Goal: Information Seeking & Learning: Check status

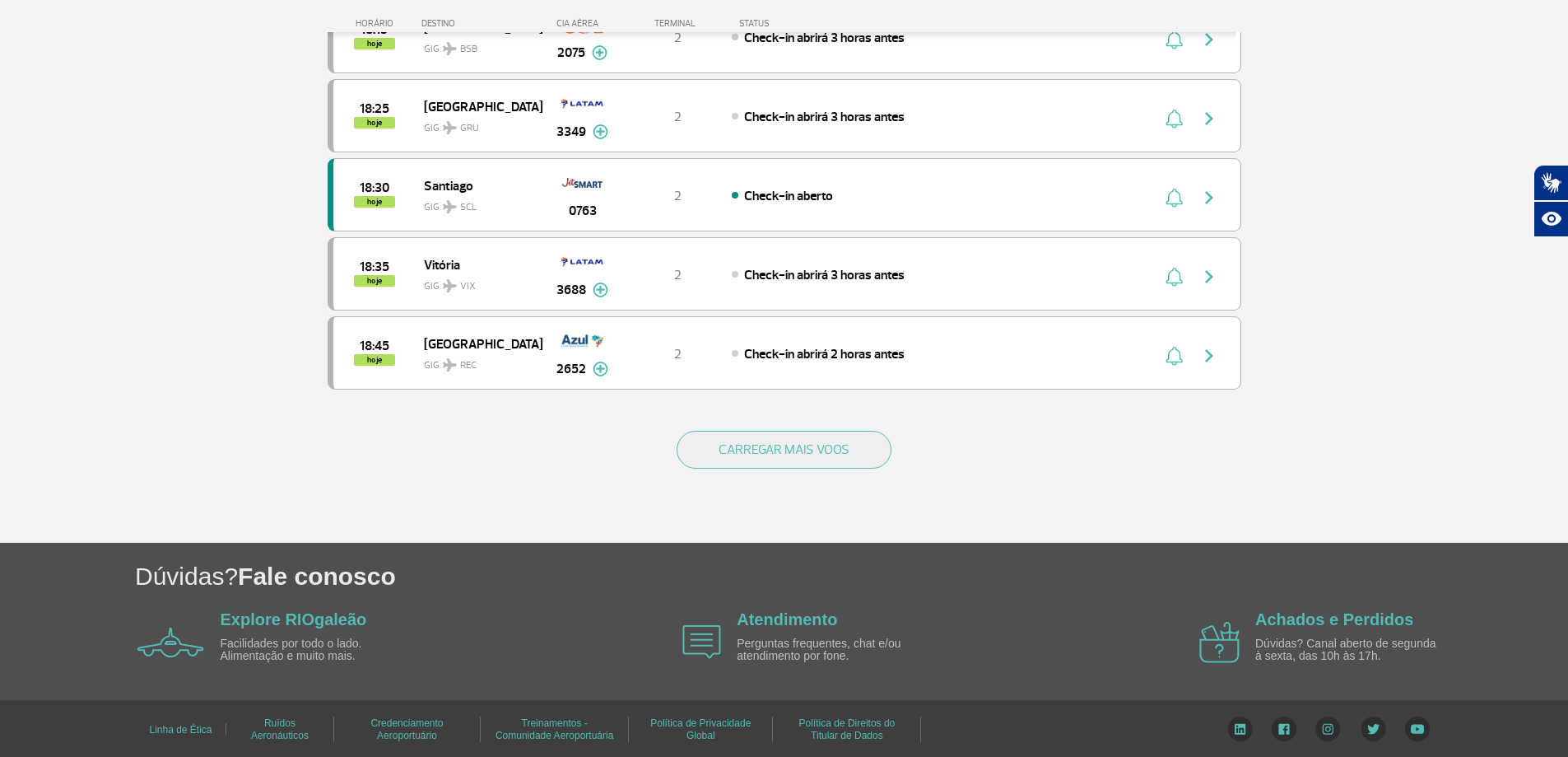
scroll to position [1474, 0]
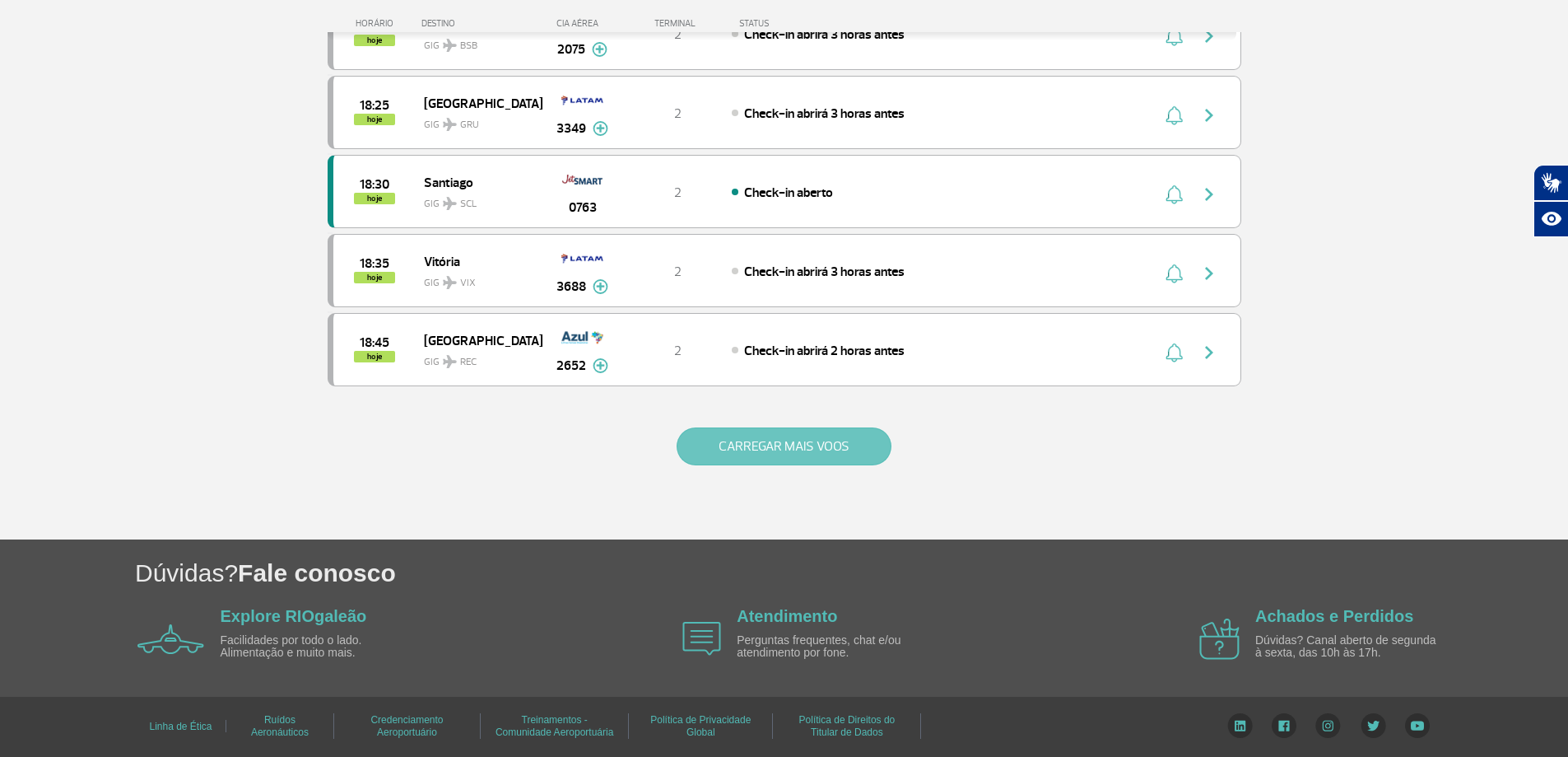
click at [834, 456] on button "CARREGAR MAIS VOOS" at bounding box center [783, 445] width 215 height 37
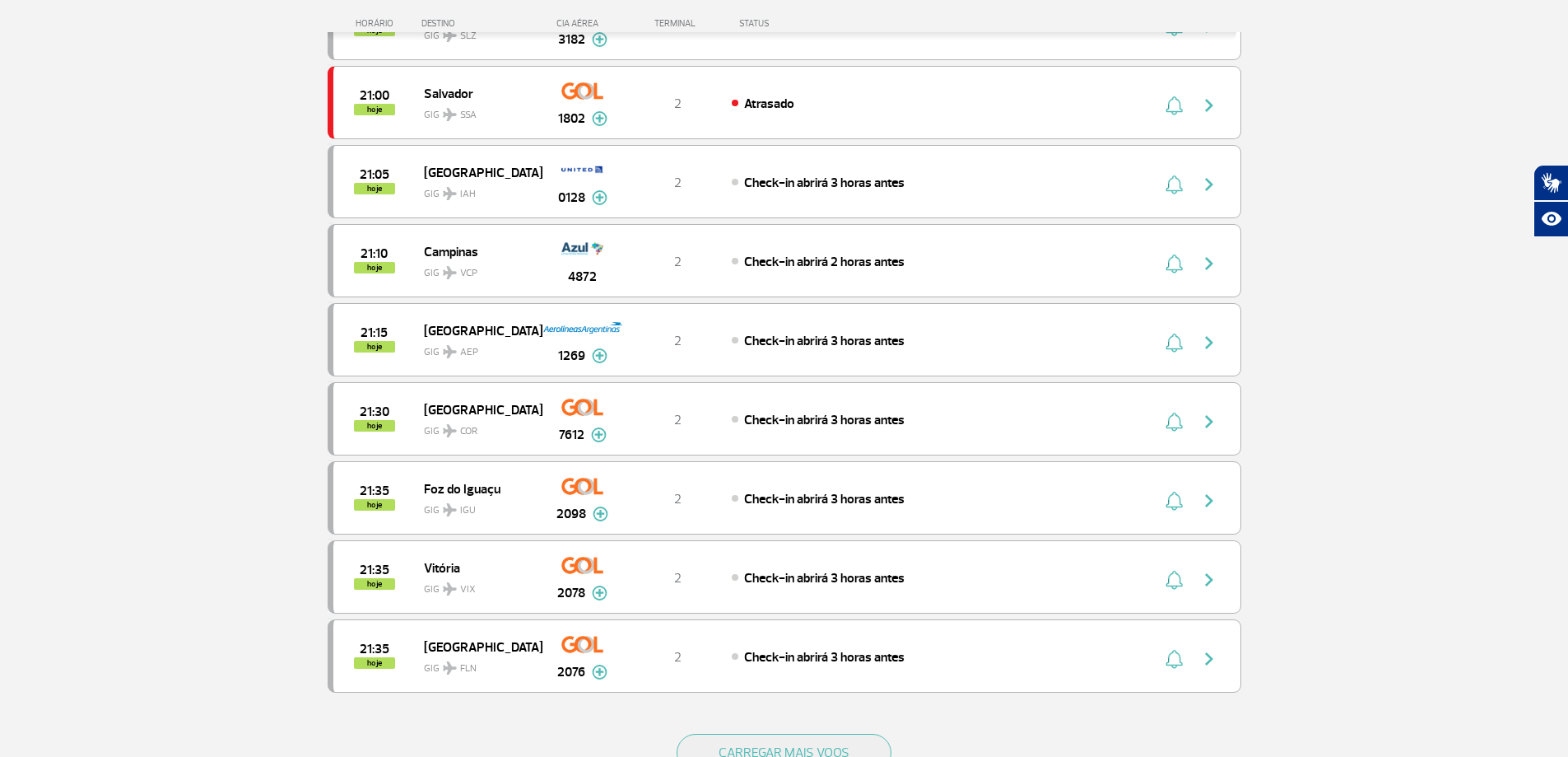
scroll to position [2791, 0]
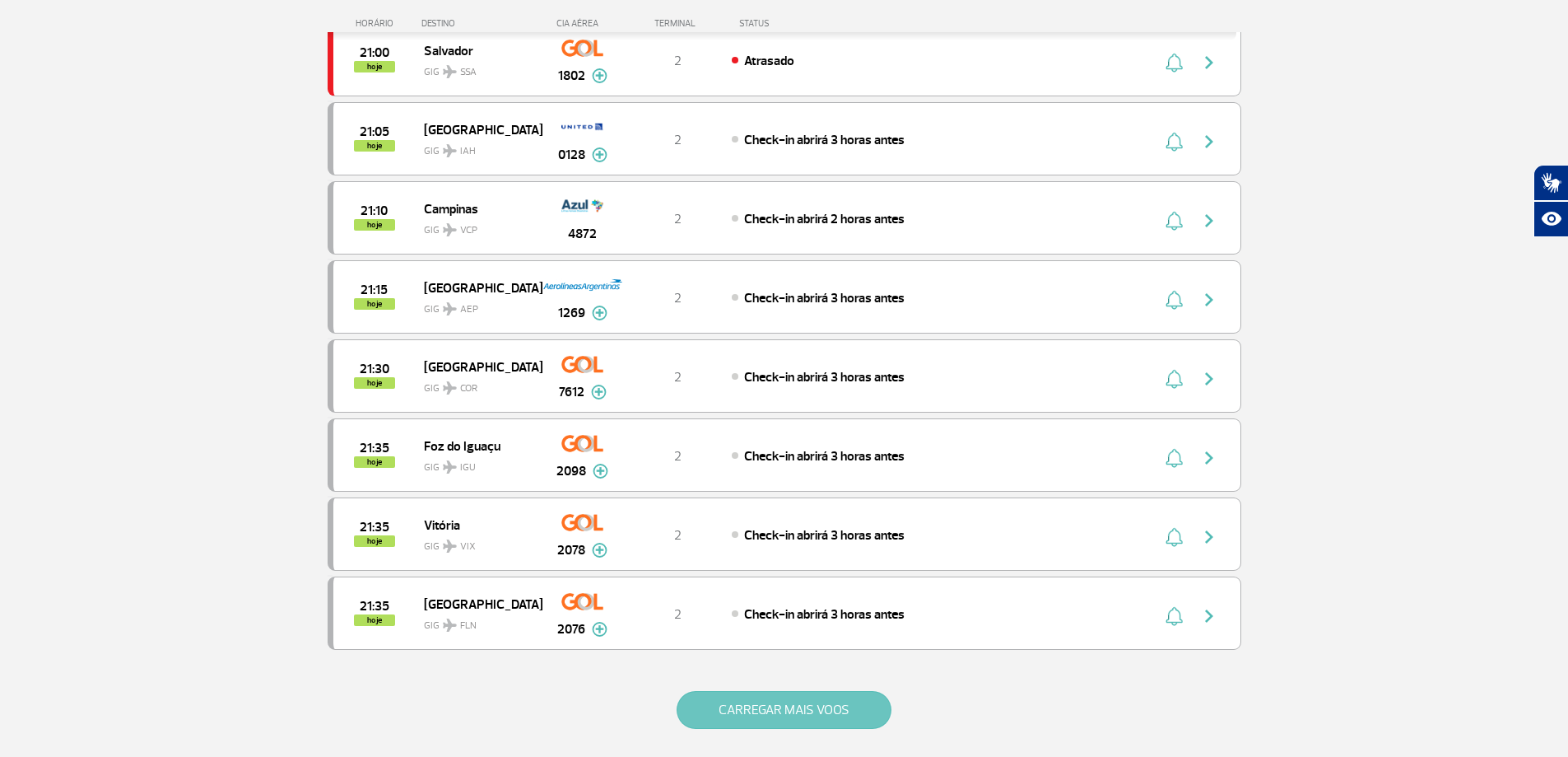
click at [784, 707] on button "CARREGAR MAIS VOOS" at bounding box center [783, 709] width 215 height 37
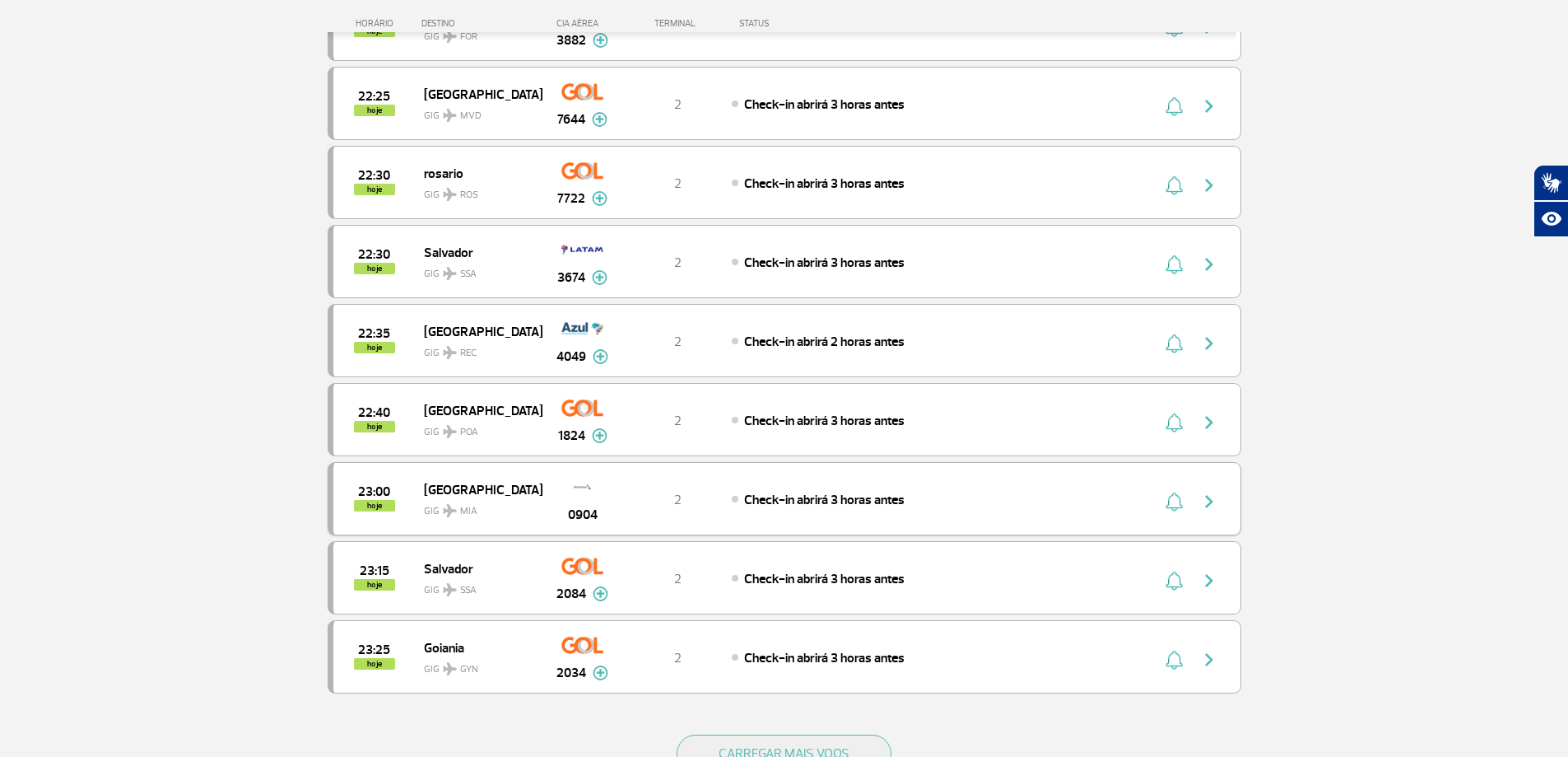
scroll to position [4547, 0]
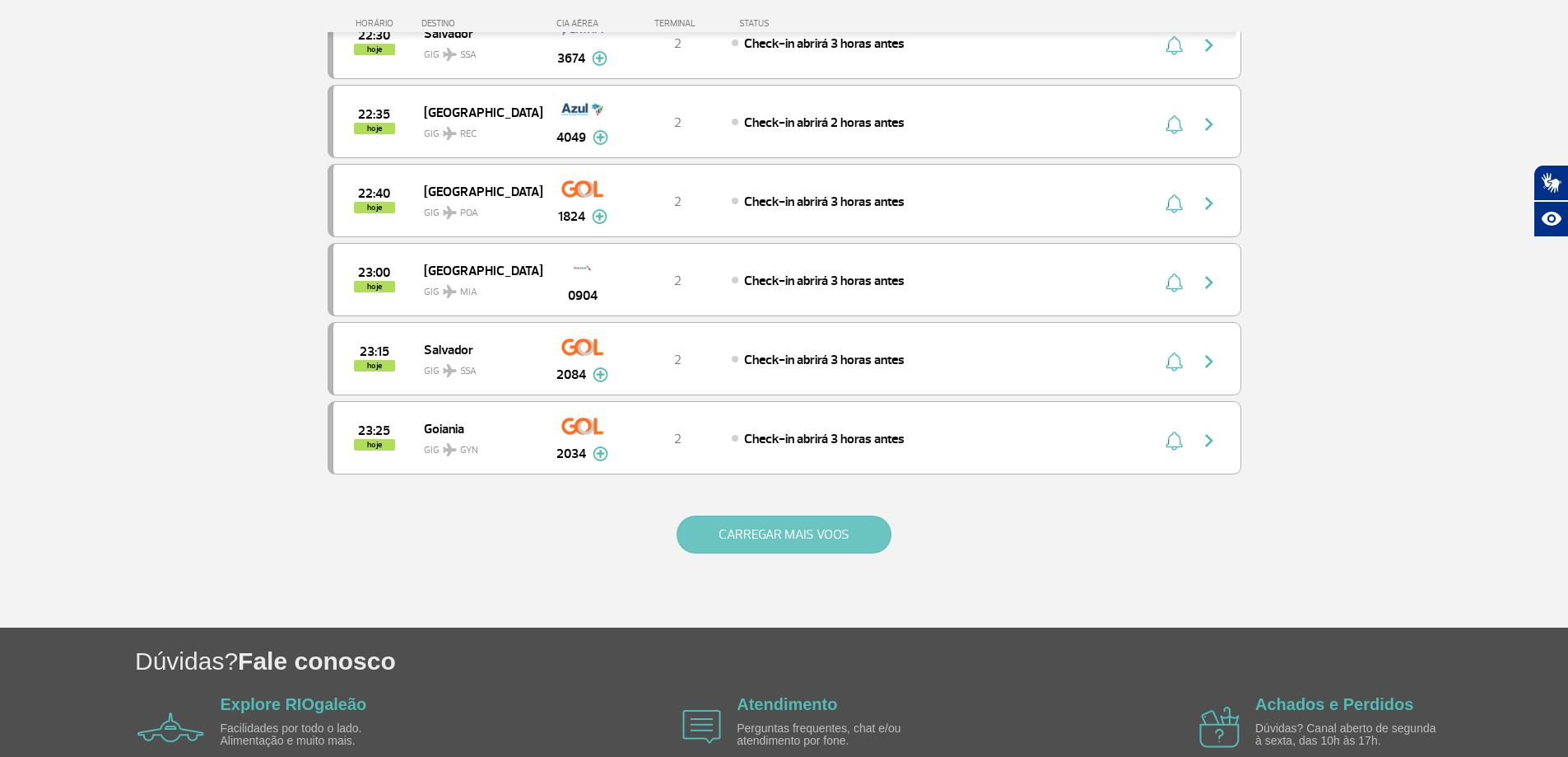
click at [832, 545] on button "CARREGAR MAIS VOOS" at bounding box center [783, 534] width 215 height 37
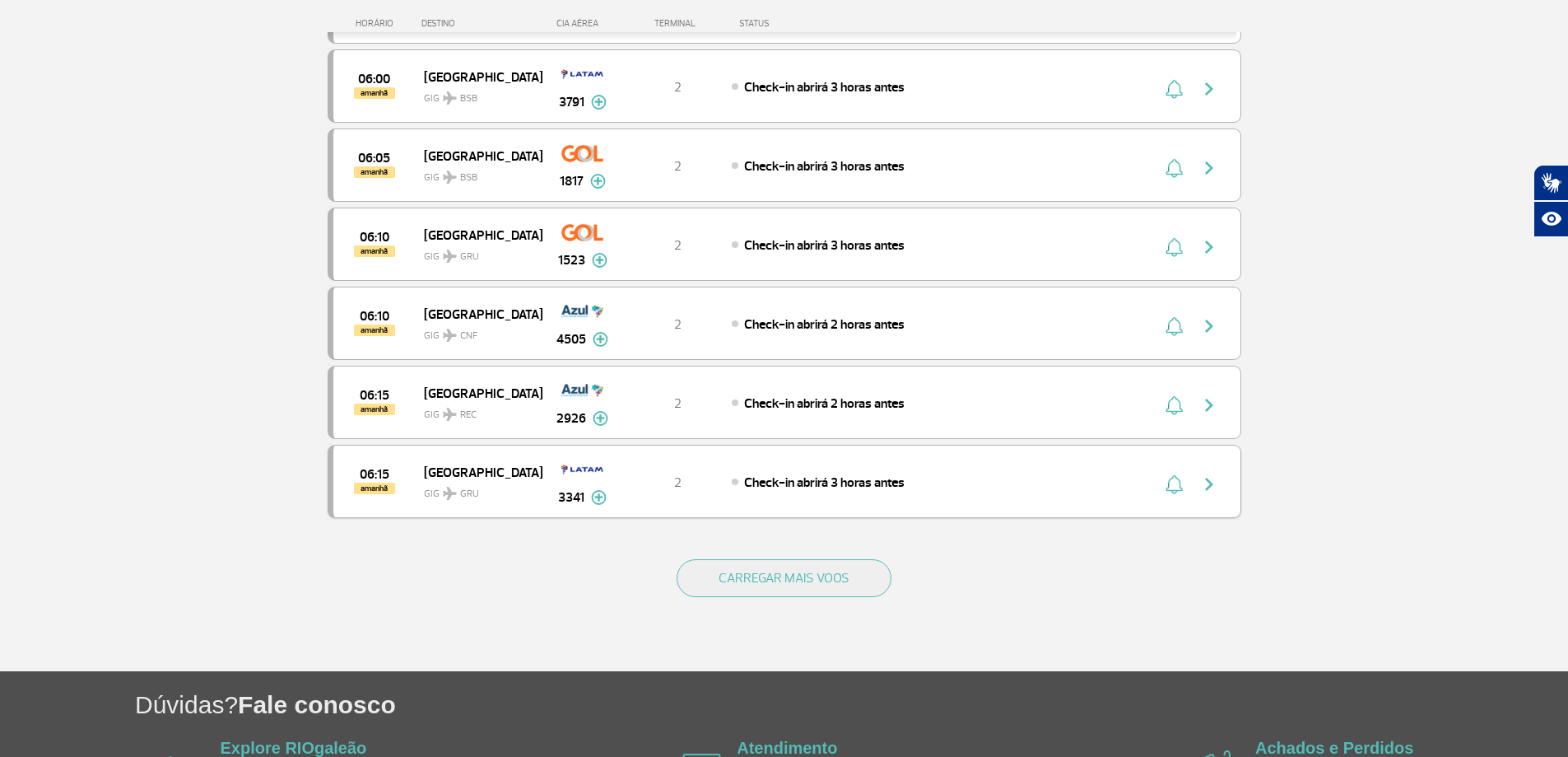
scroll to position [5432, 0]
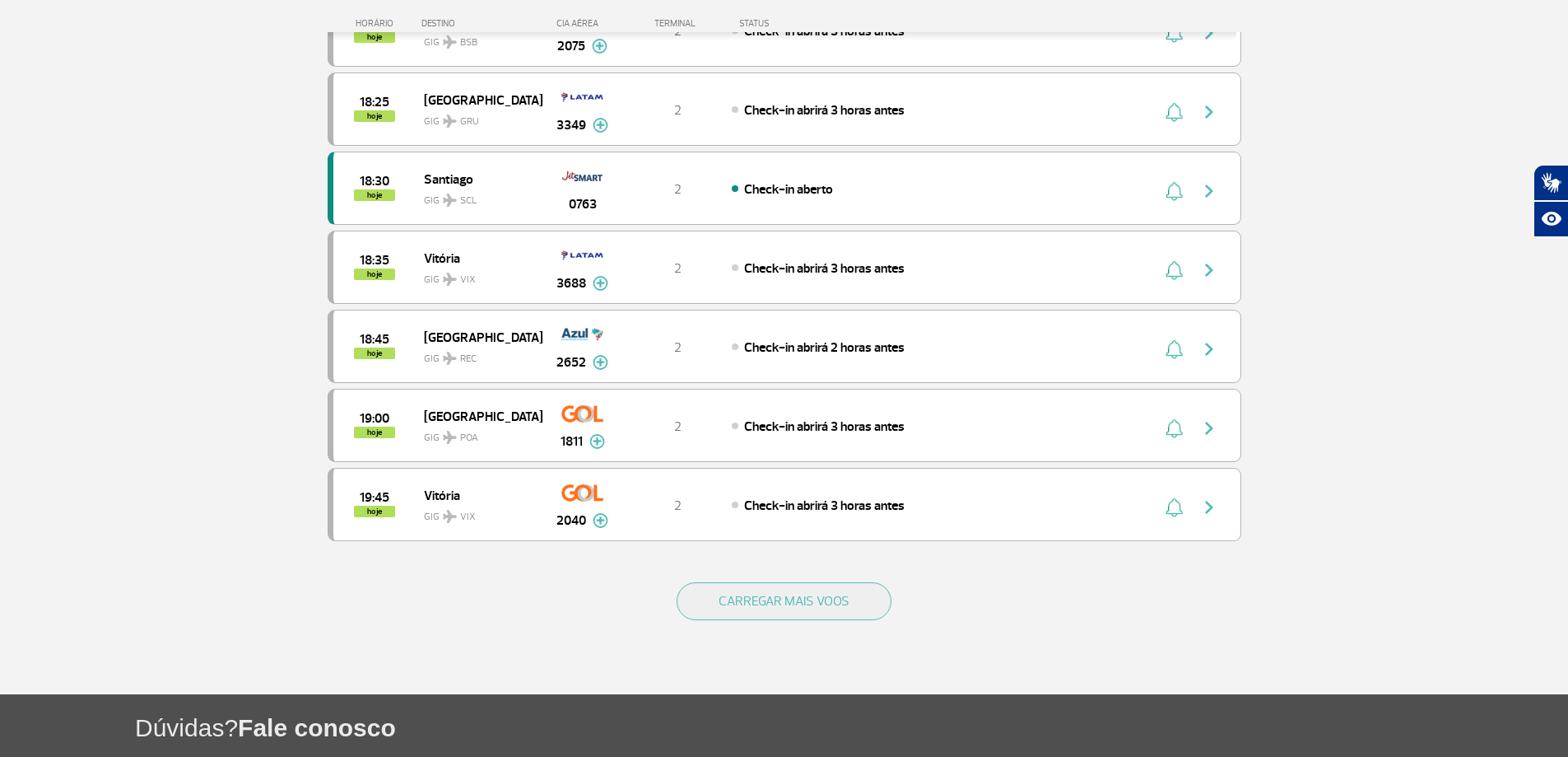
scroll to position [1474, 0]
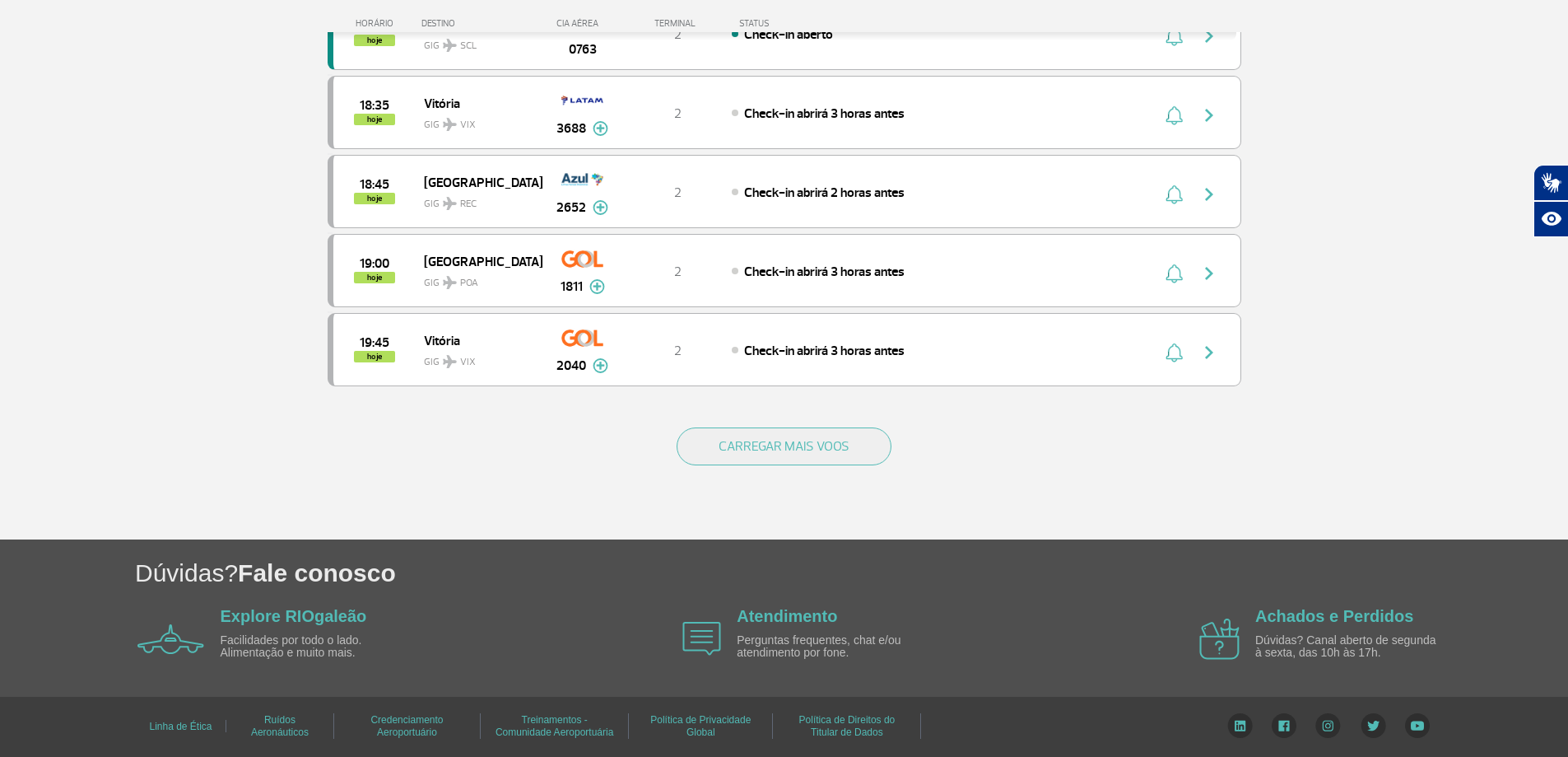
click at [753, 471] on div "CARREGAR MAIS VOOS" at bounding box center [784, 473] width 914 height 133
click at [753, 460] on button "CARREGAR MAIS VOOS" at bounding box center [783, 445] width 215 height 37
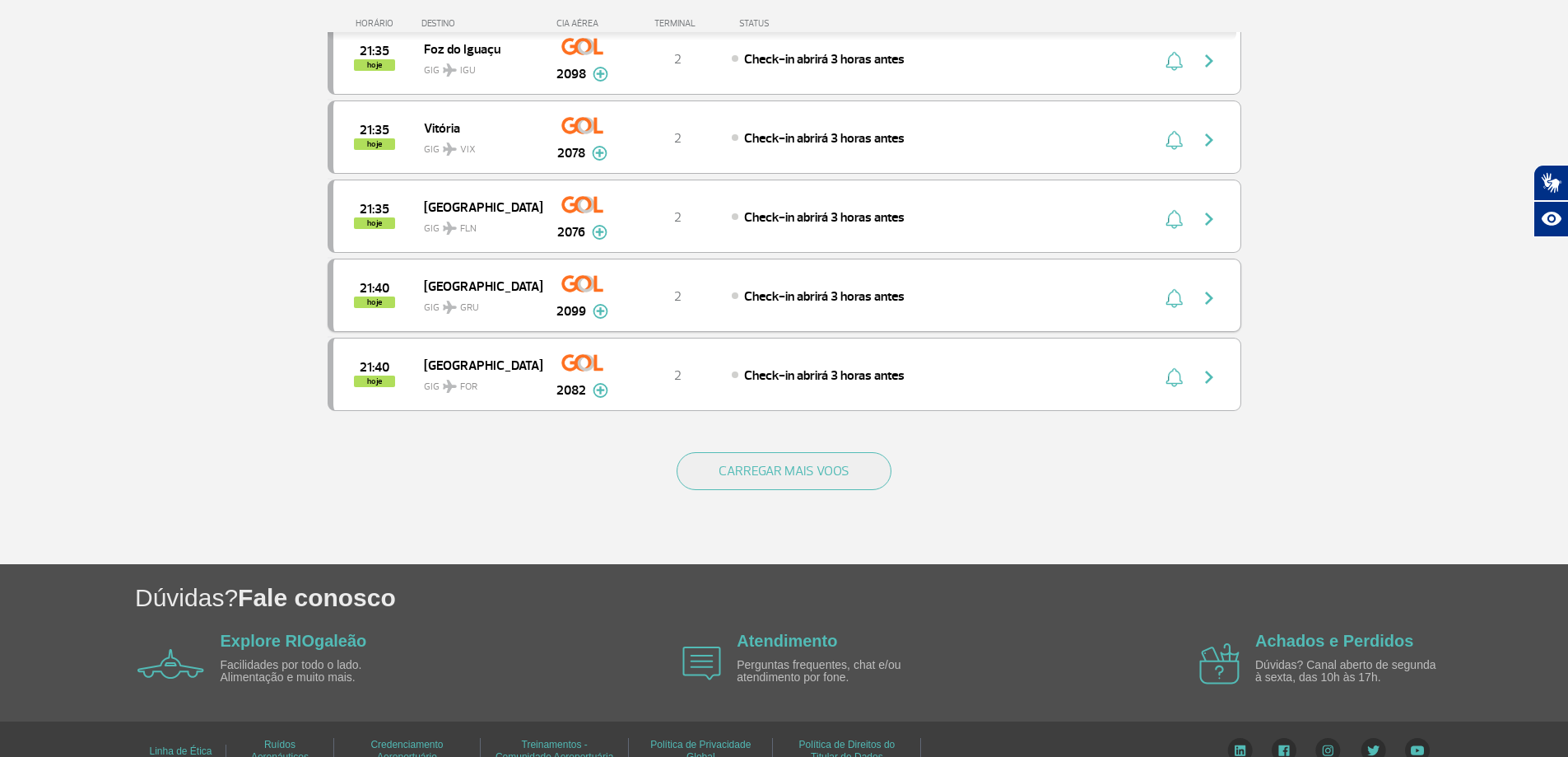
scroll to position [3055, 0]
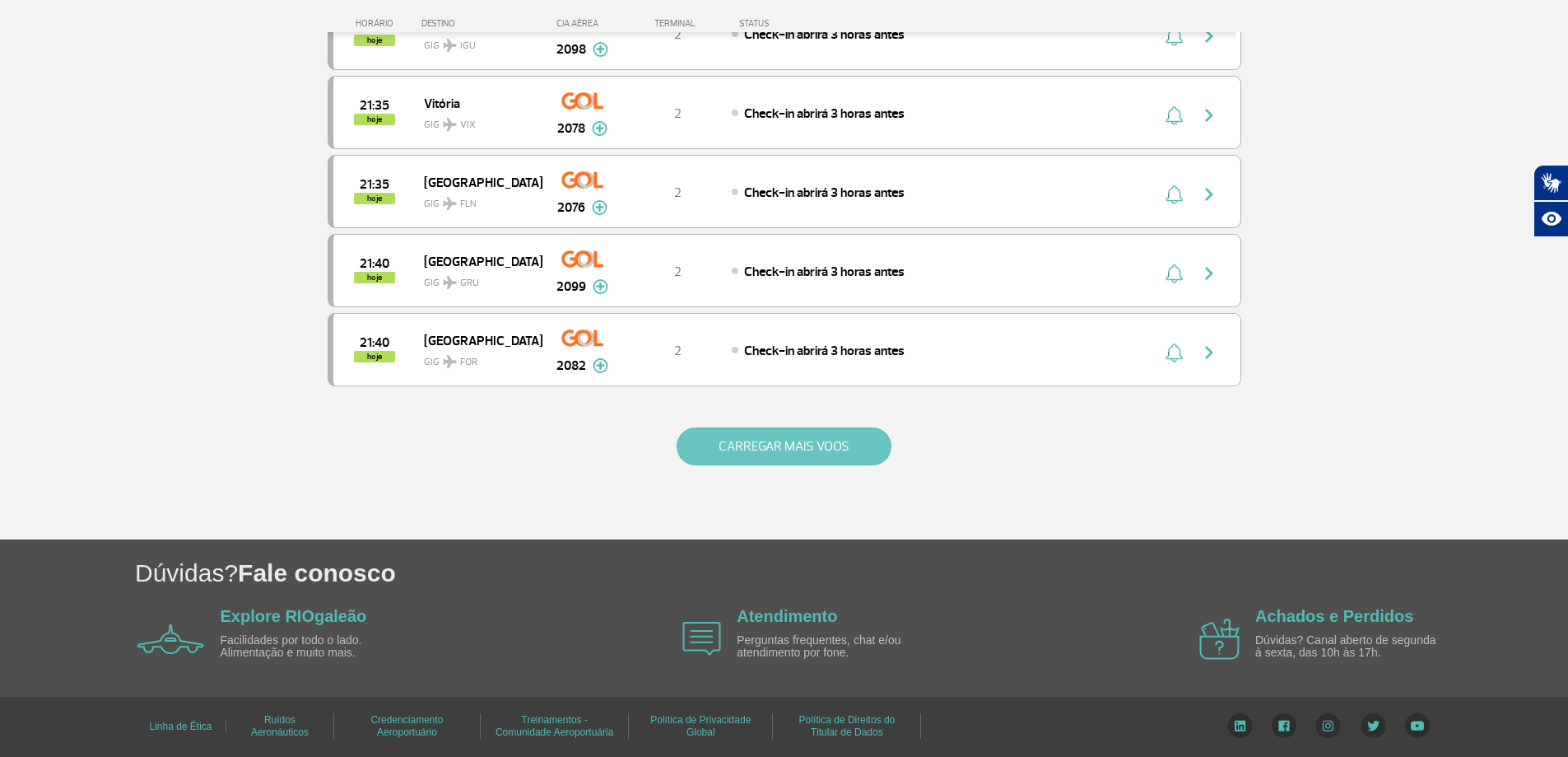
click at [733, 452] on button "CARREGAR MAIS VOOS" at bounding box center [783, 445] width 215 height 37
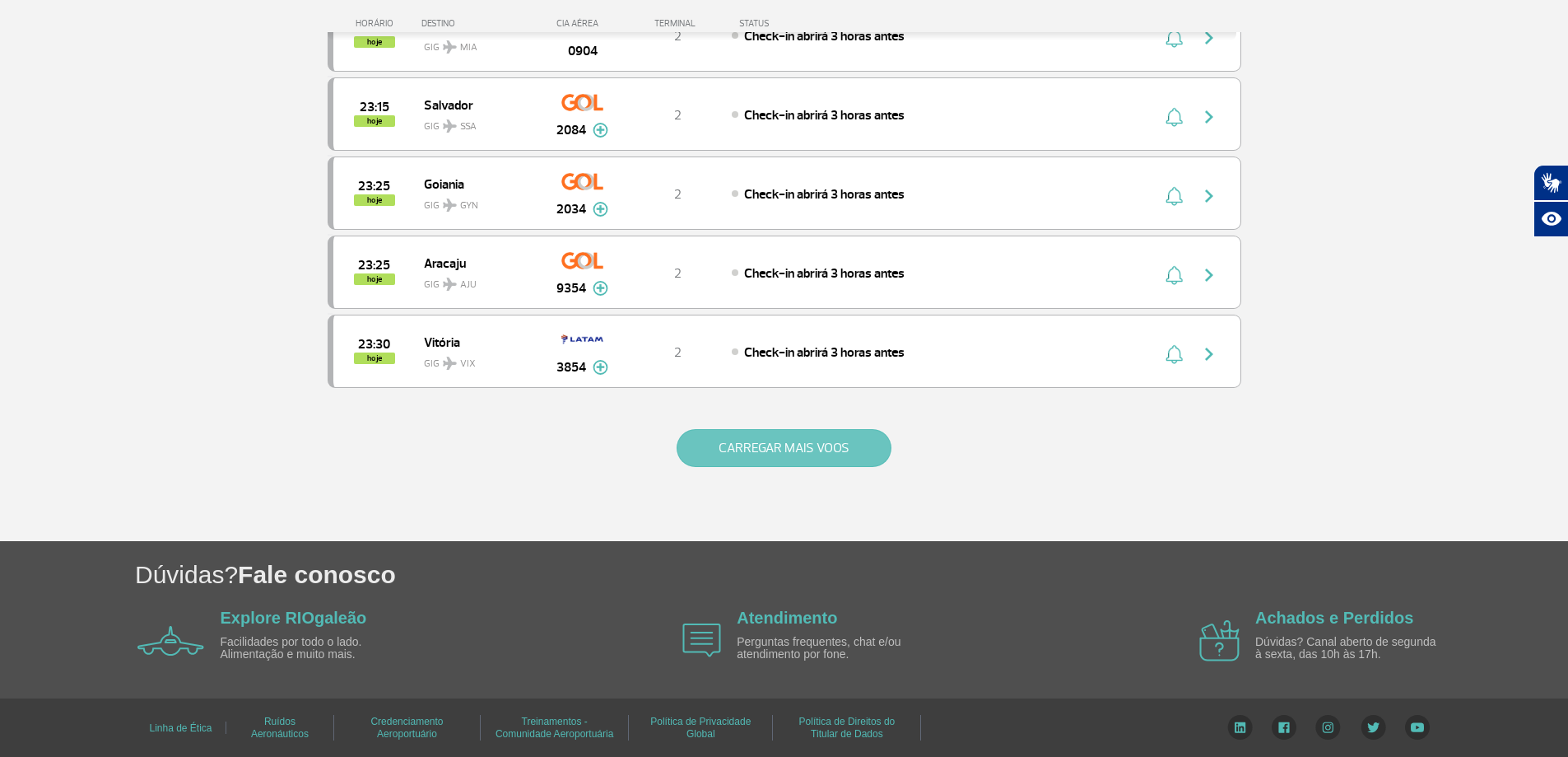
scroll to position [4636, 0]
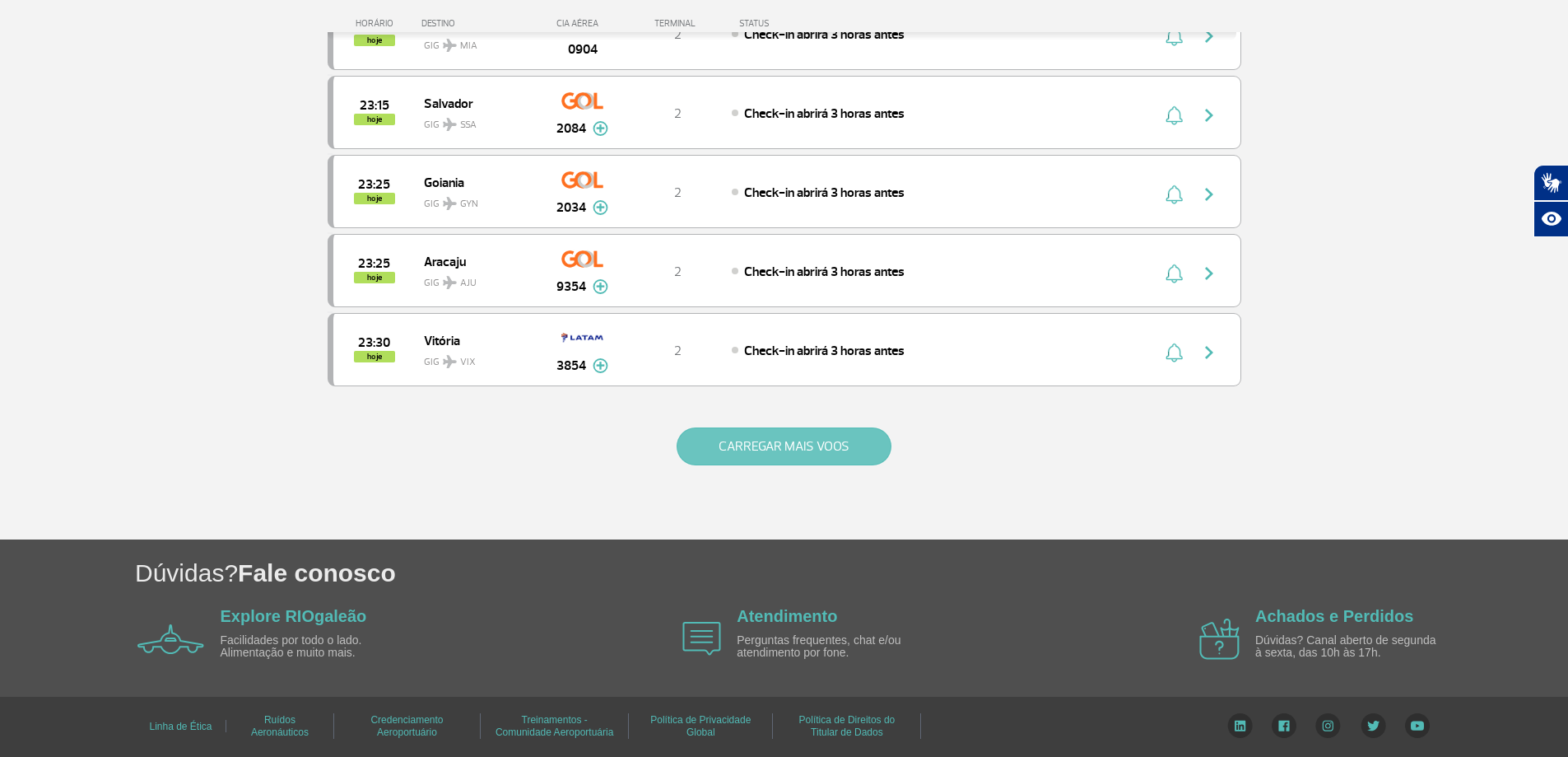
click at [733, 449] on button "CARREGAR MAIS VOOS" at bounding box center [783, 445] width 215 height 37
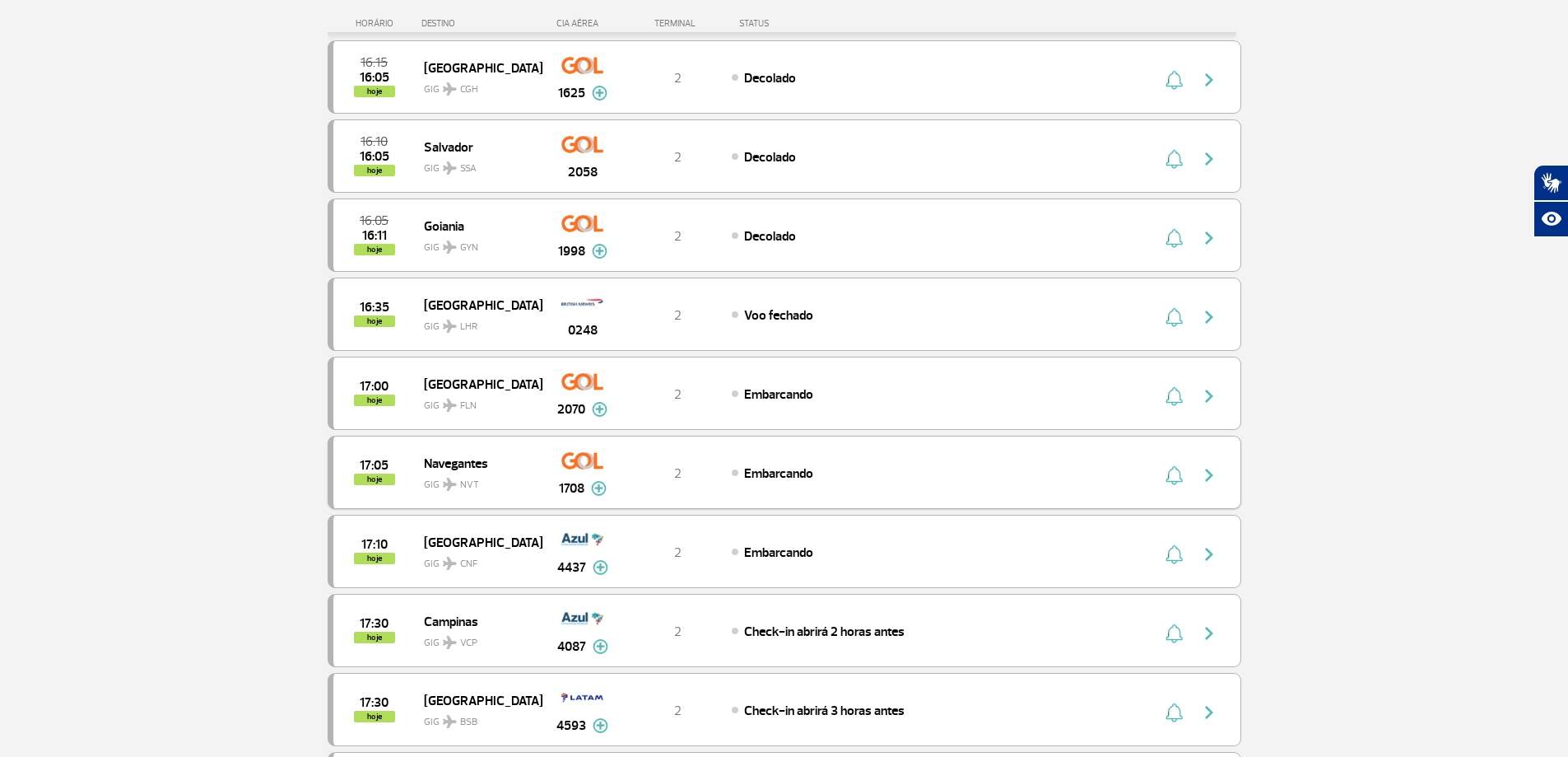
scroll to position [0, 0]
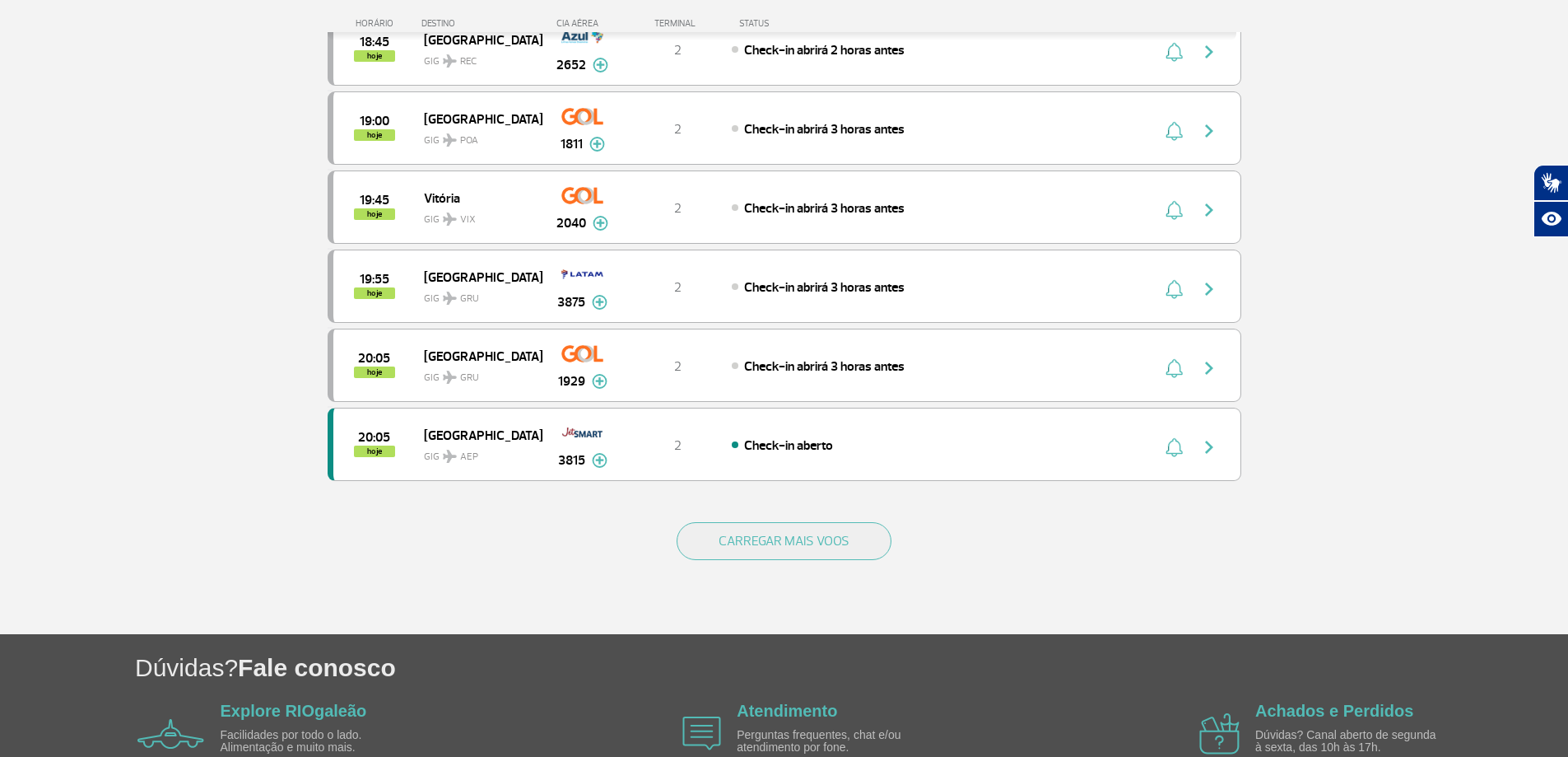
scroll to position [1474, 0]
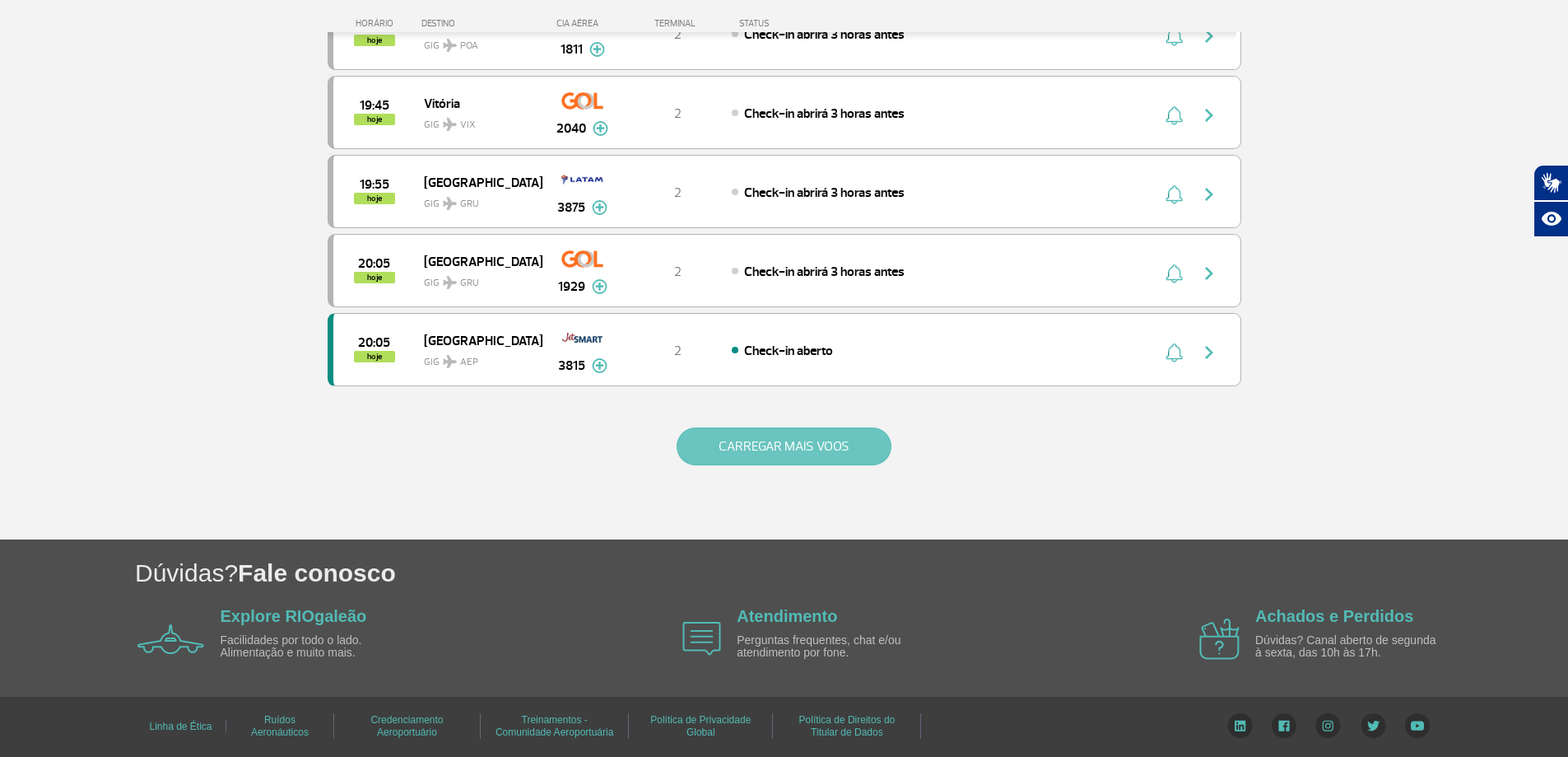
click at [723, 442] on button "CARREGAR MAIS VOOS" at bounding box center [783, 445] width 215 height 37
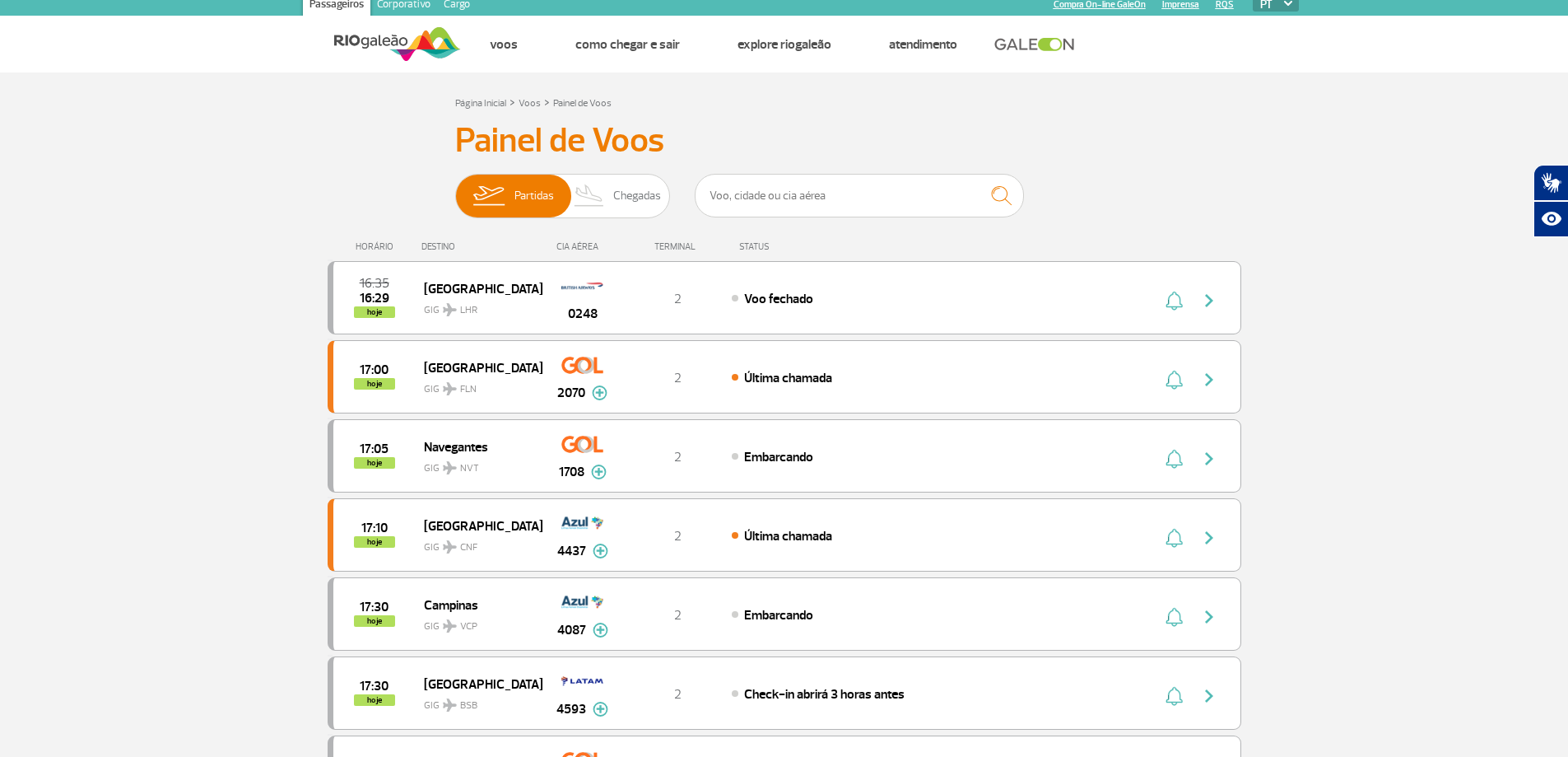
scroll to position [0, 0]
